Goal: Information Seeking & Learning: Understand process/instructions

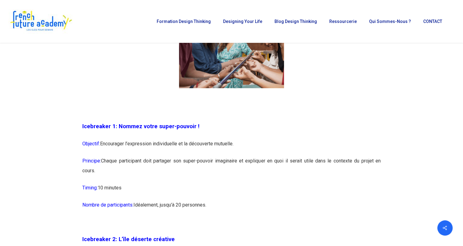
scroll to position [428, 0]
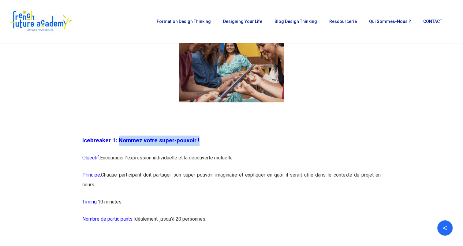
drag, startPoint x: 197, startPoint y: 144, endPoint x: 117, endPoint y: 142, distance: 80.8
click at [117, 142] on p "Icebreaker 1: Nommez votre super-pouvoir !" at bounding box center [231, 143] width 298 height 17
drag, startPoint x: 117, startPoint y: 142, endPoint x: 122, endPoint y: 150, distance: 9.7
click at [122, 150] on p "Icebreaker 1: Nommez votre super-pouvoir !" at bounding box center [231, 143] width 298 height 17
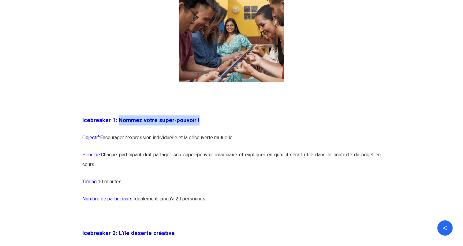
scroll to position [489, 0]
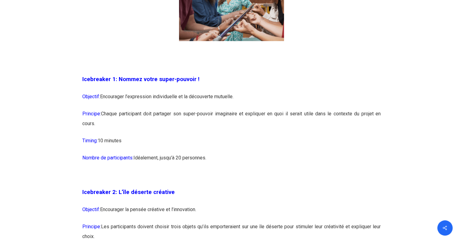
click at [174, 128] on p "Principe: Chaque participant doit partager son super-pouvoir imaginaire et expl…" at bounding box center [231, 122] width 298 height 27
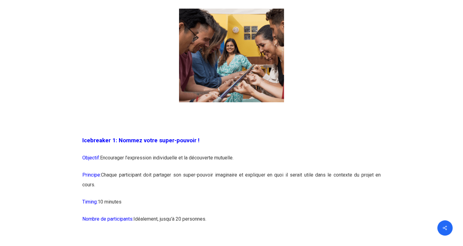
scroll to position [459, 0]
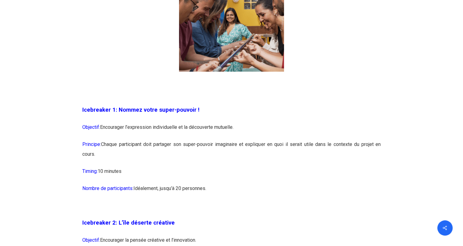
drag, startPoint x: 220, startPoint y: 188, endPoint x: 65, endPoint y: 118, distance: 170.7
drag, startPoint x: 65, startPoint y: 118, endPoint x: 195, endPoint y: 152, distance: 135.1
click at [195, 153] on p "Principe: Chaque participant doit partager son super-pouvoir imaginaire et expl…" at bounding box center [231, 152] width 298 height 27
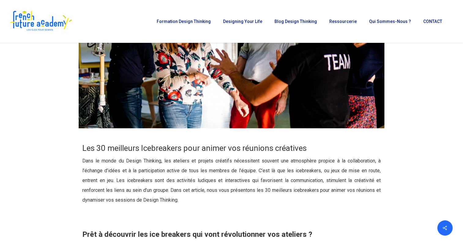
scroll to position [183, 0]
